Goal: Task Accomplishment & Management: Complete application form

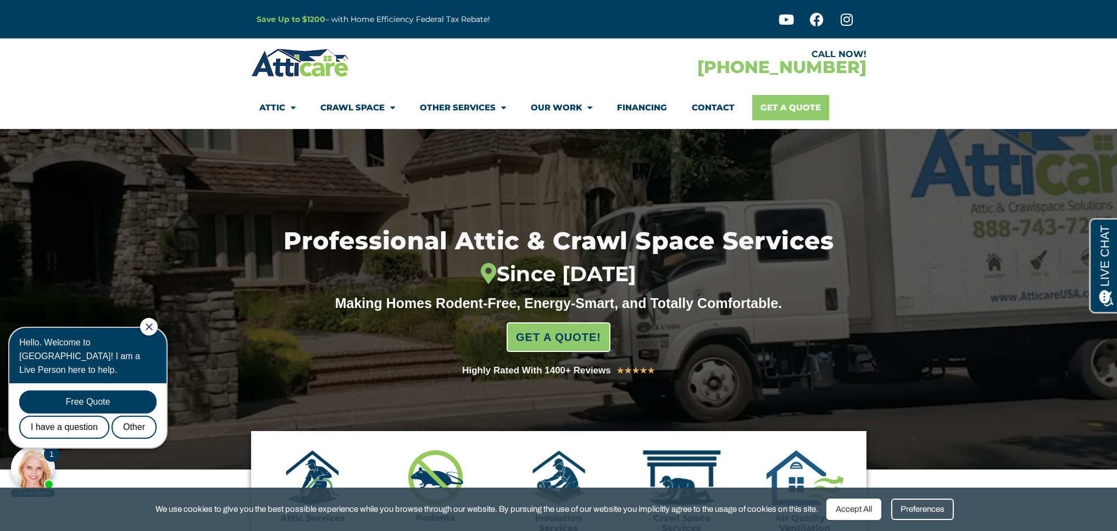
click at [781, 113] on link "Get A Quote" at bounding box center [790, 107] width 77 height 25
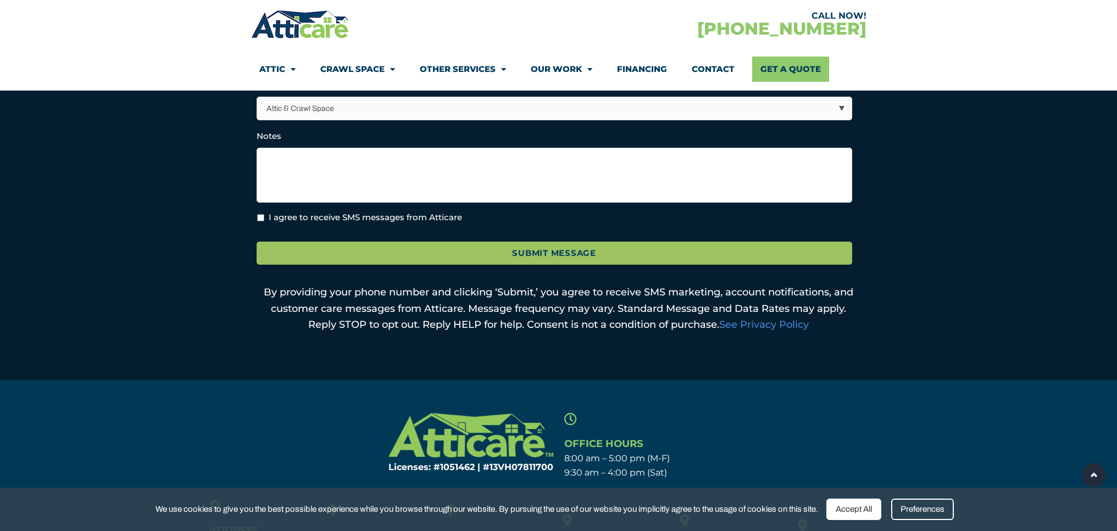
scroll to position [547, 0]
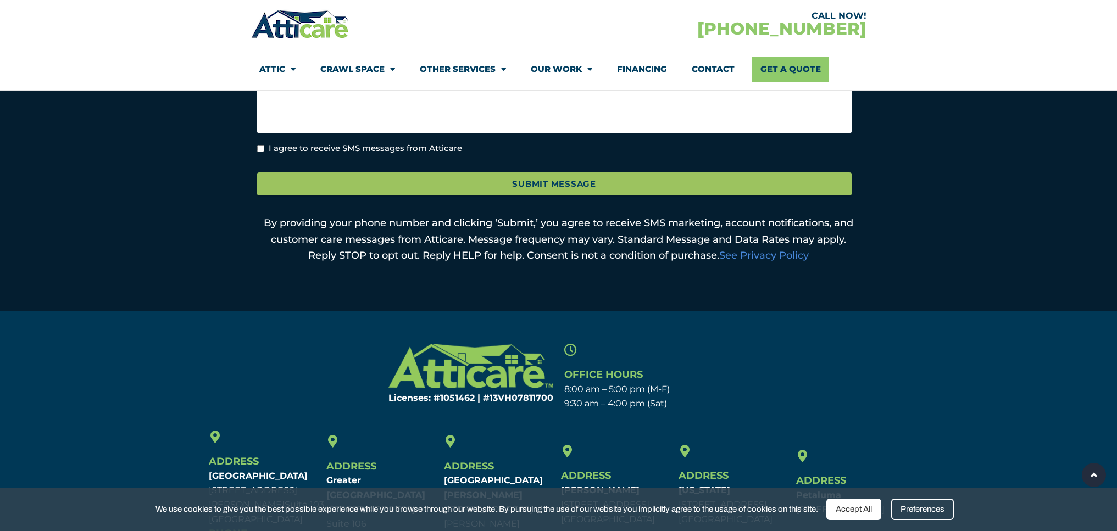
click at [856, 507] on div "Accept All" at bounding box center [853, 509] width 55 height 21
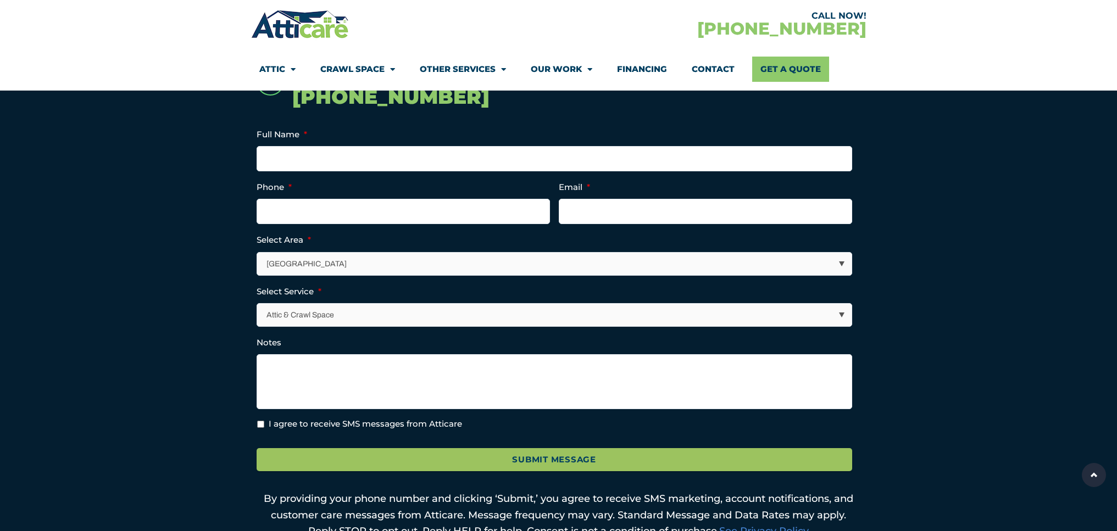
scroll to position [29, 0]
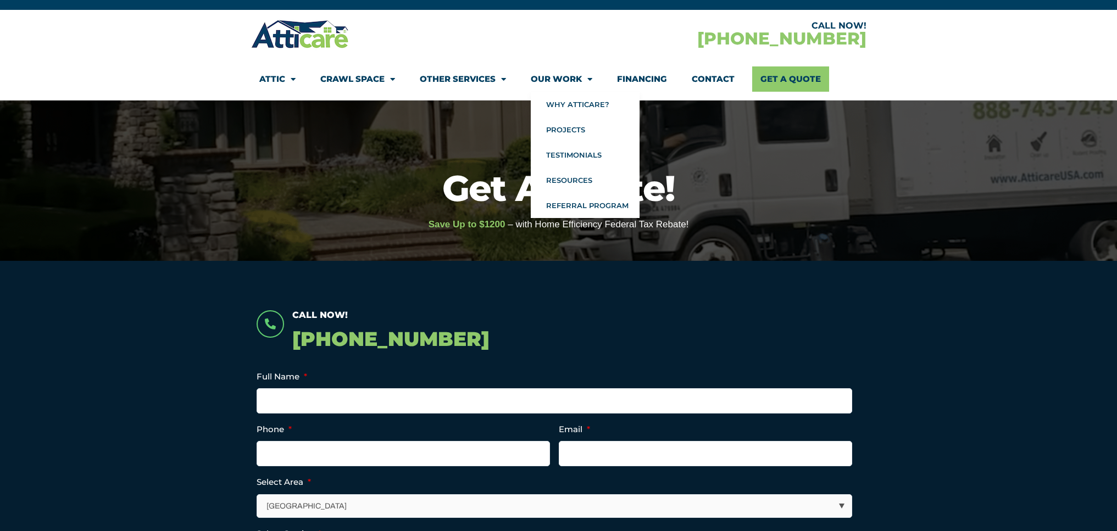
click at [572, 84] on link "Our Work" at bounding box center [562, 78] width 62 height 25
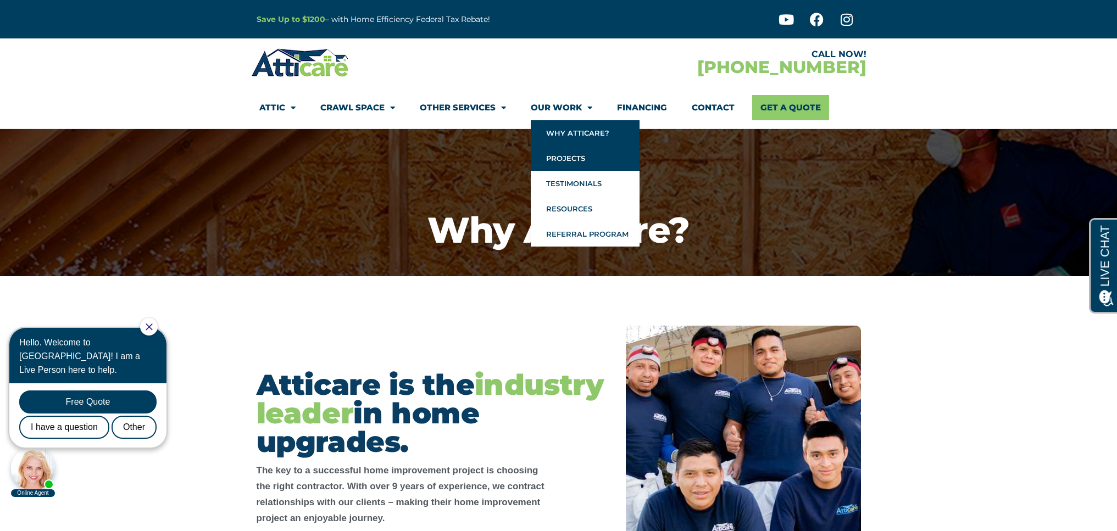
click at [571, 163] on link "Projects" at bounding box center [585, 158] width 109 height 25
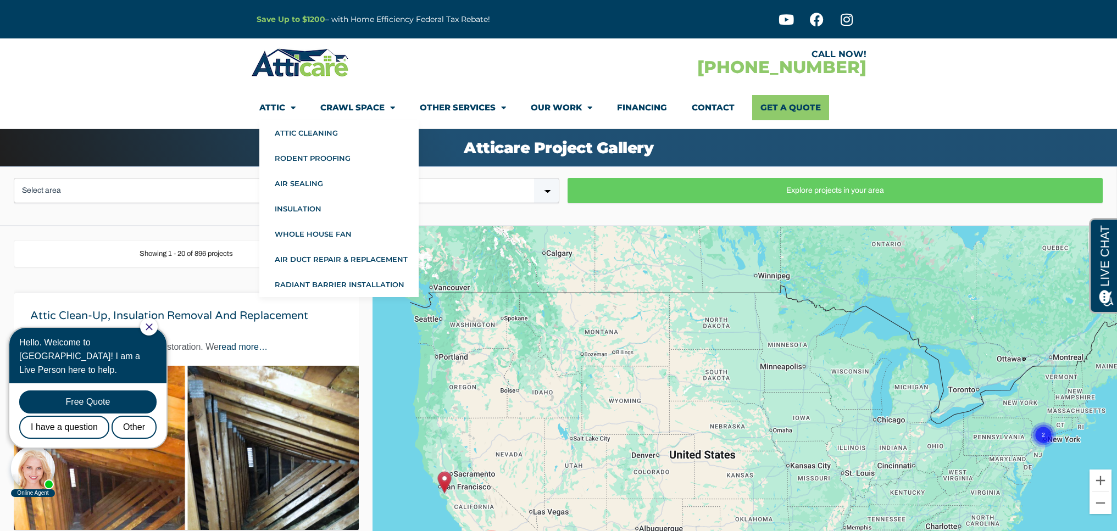
click at [277, 107] on link "Attic" at bounding box center [277, 107] width 36 height 25
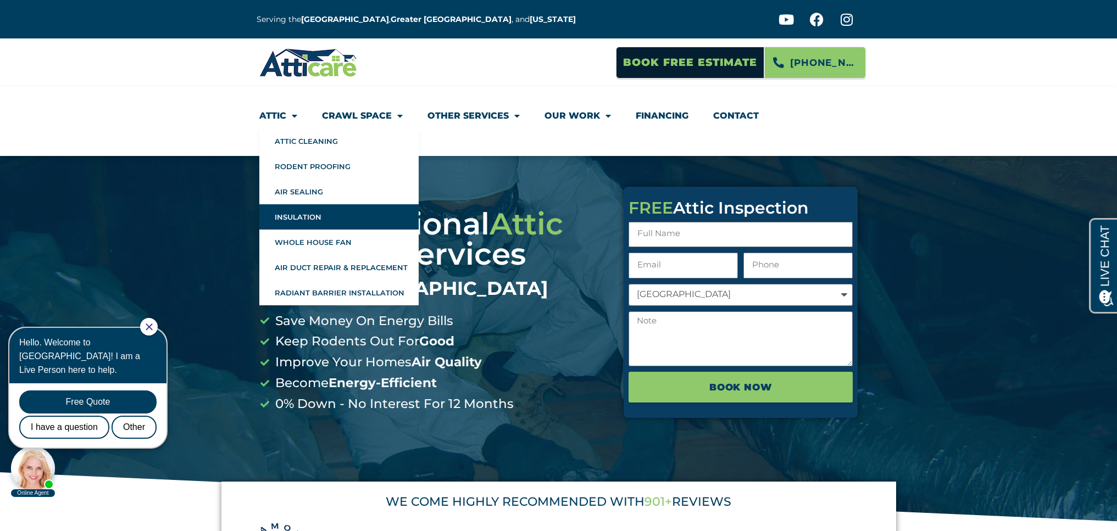
click at [327, 212] on link "Insulation" at bounding box center [338, 216] width 159 height 25
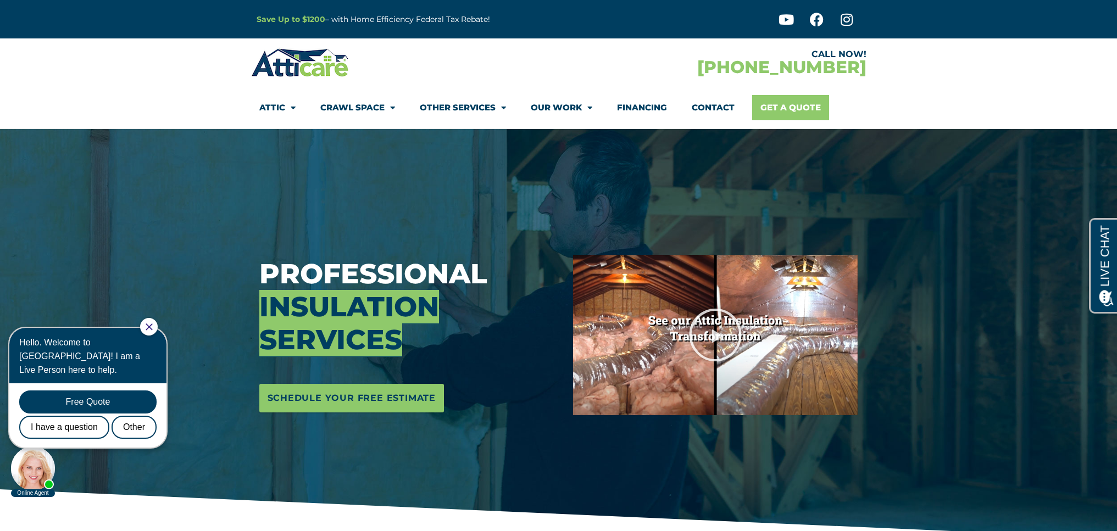
click at [788, 115] on link "Get A Quote" at bounding box center [790, 107] width 77 height 25
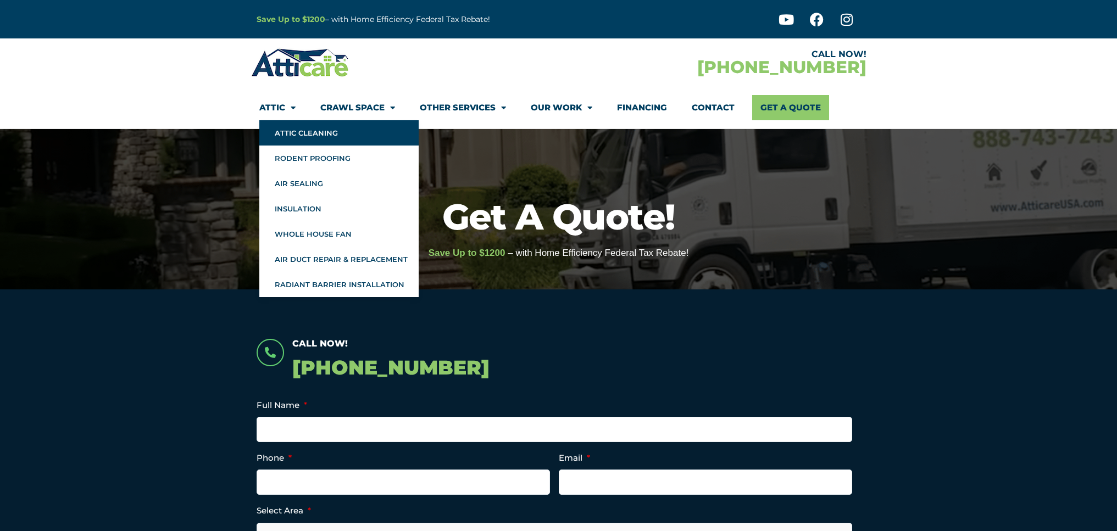
click at [302, 131] on link "Attic Cleaning" at bounding box center [338, 132] width 159 height 25
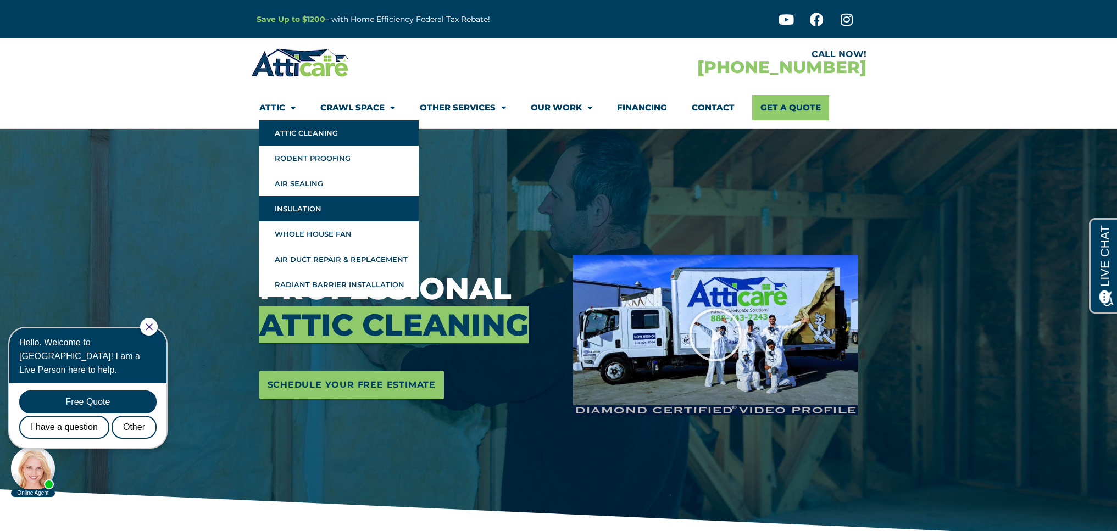
click at [298, 206] on link "Insulation" at bounding box center [338, 208] width 159 height 25
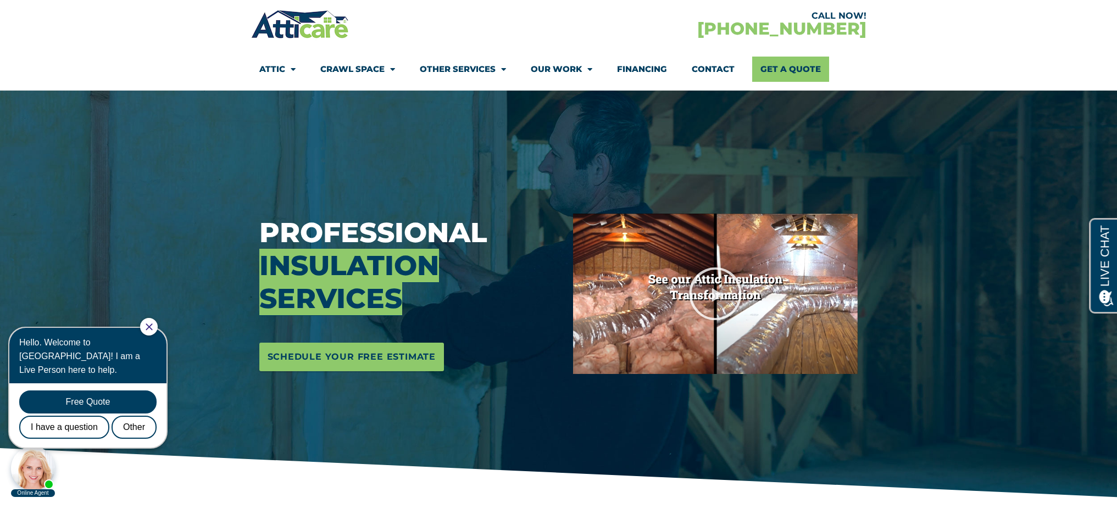
scroll to position [53, 0]
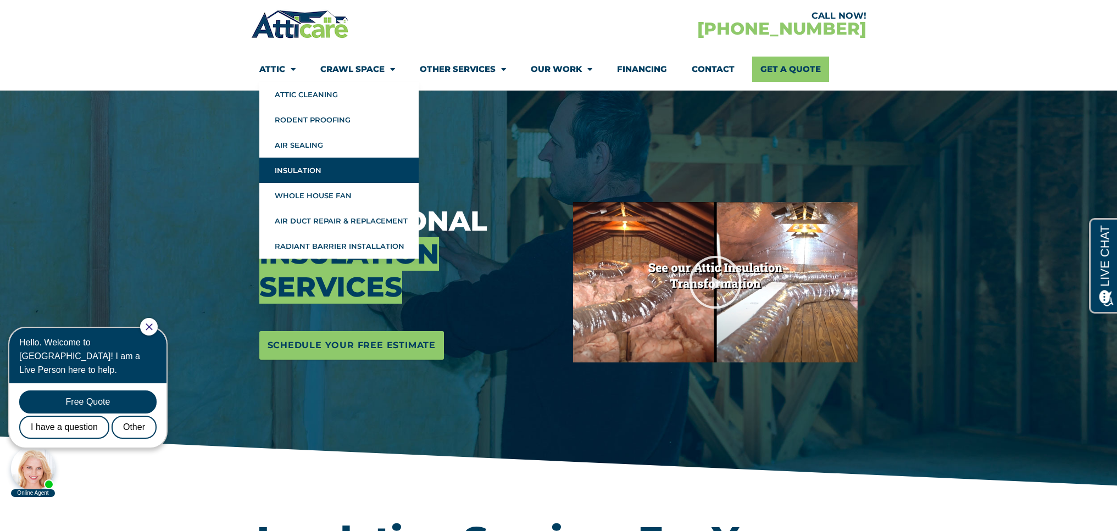
click at [305, 170] on link "Insulation" at bounding box center [338, 170] width 159 height 25
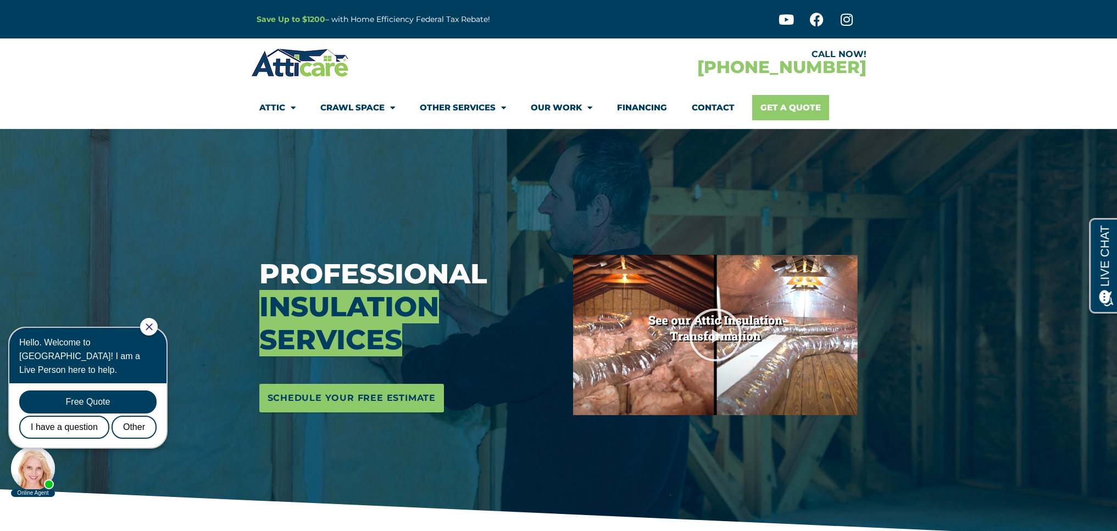
click at [794, 99] on link "Get A Quote" at bounding box center [790, 107] width 77 height 25
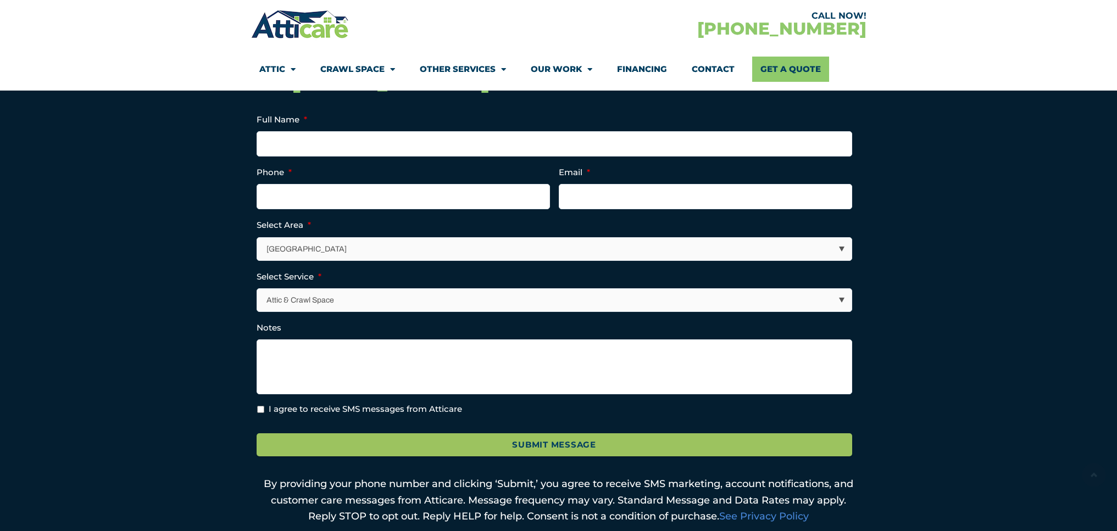
scroll to position [289, 0]
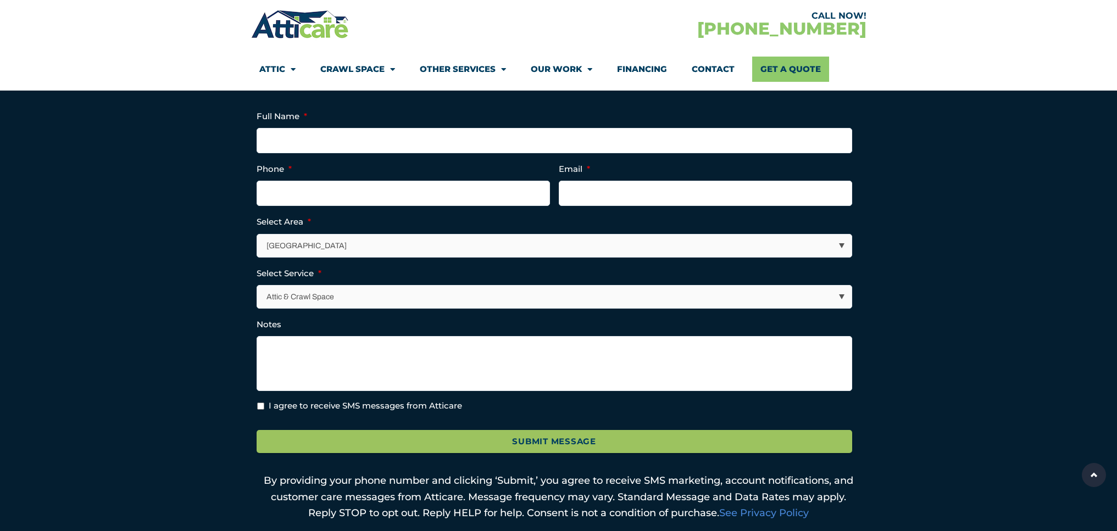
click at [356, 243] on select "[GEOGRAPHIC_DATA] [GEOGRAPHIC_DATA] [US_STATE] / [US_STATE] Area Other Areas" at bounding box center [555, 246] width 594 height 23
select select "[GEOGRAPHIC_DATA]"
click at [258, 235] on select "[GEOGRAPHIC_DATA] [GEOGRAPHIC_DATA] [US_STATE] / [US_STATE] Area Other Areas" at bounding box center [555, 246] width 594 height 23
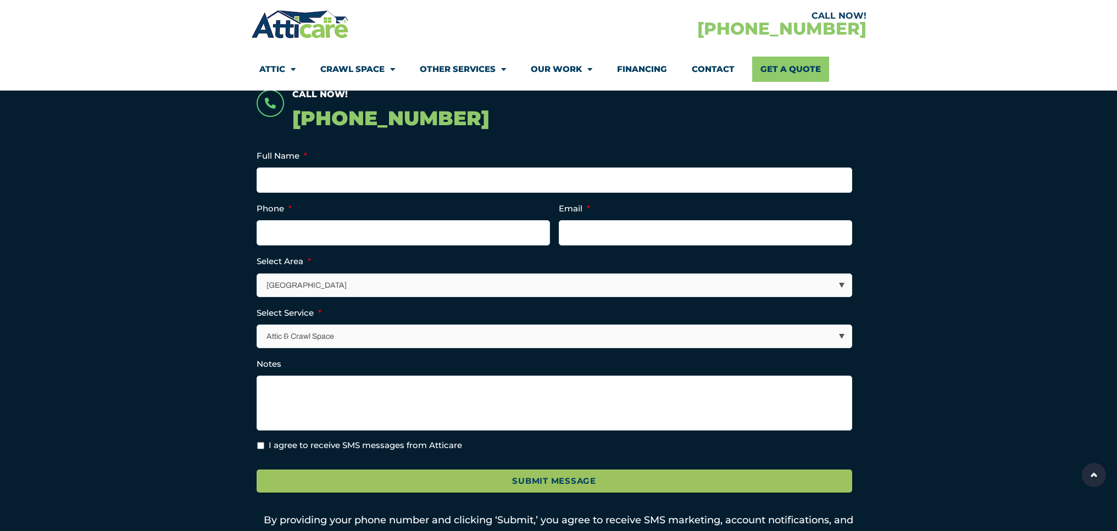
scroll to position [248, 0]
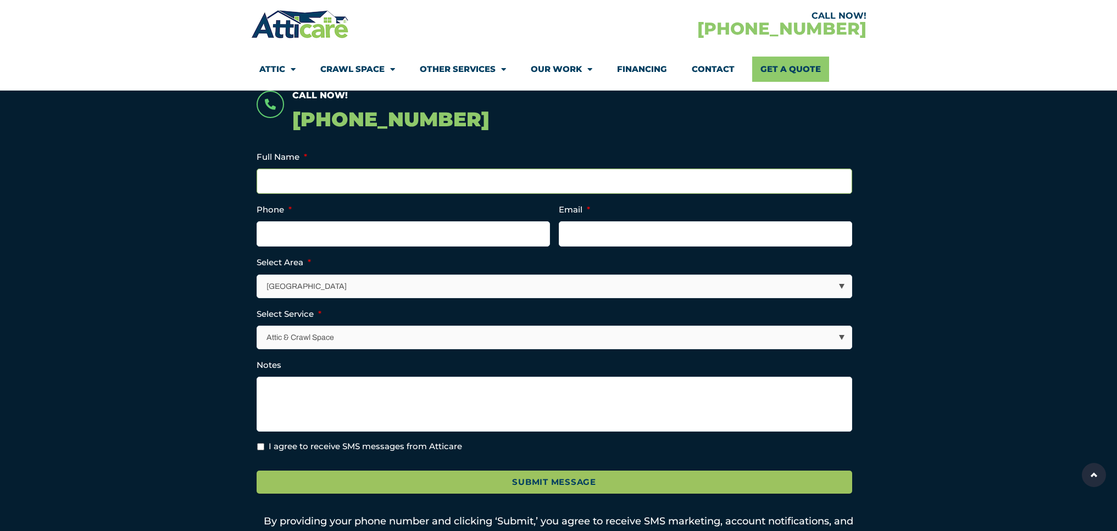
click at [355, 176] on input "Full Name *" at bounding box center [554, 181] width 595 height 25
type input "[PERSON_NAME]"
type input "[PHONE_NUMBER]"
type input "[EMAIL_ADDRESS][DOMAIN_NAME]"
click at [423, 237] on input "[PHONE_NUMBER]" at bounding box center [403, 233] width 293 height 25
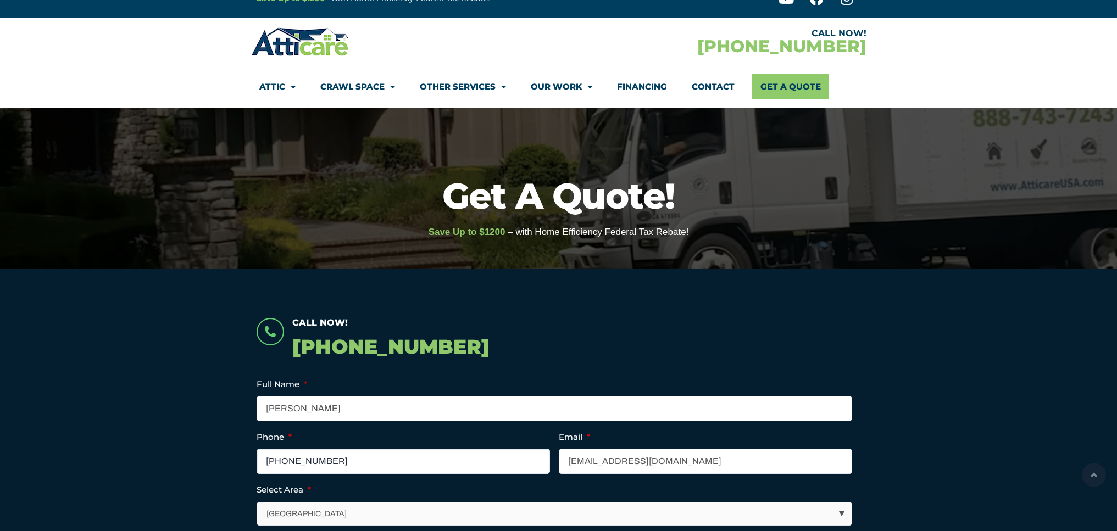
scroll to position [25, 0]
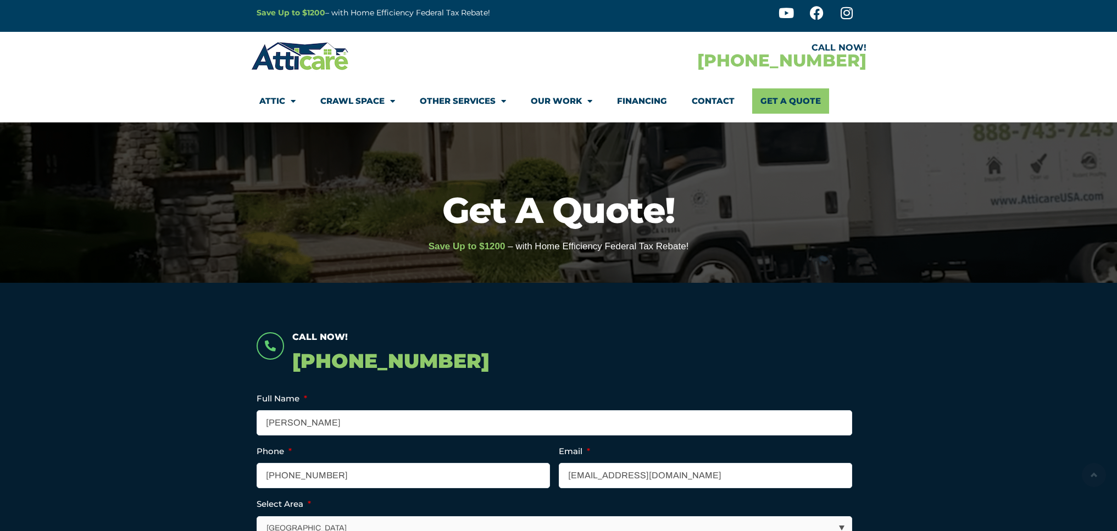
scroll to position [0, 0]
